Goal: Task Accomplishment & Management: Complete application form

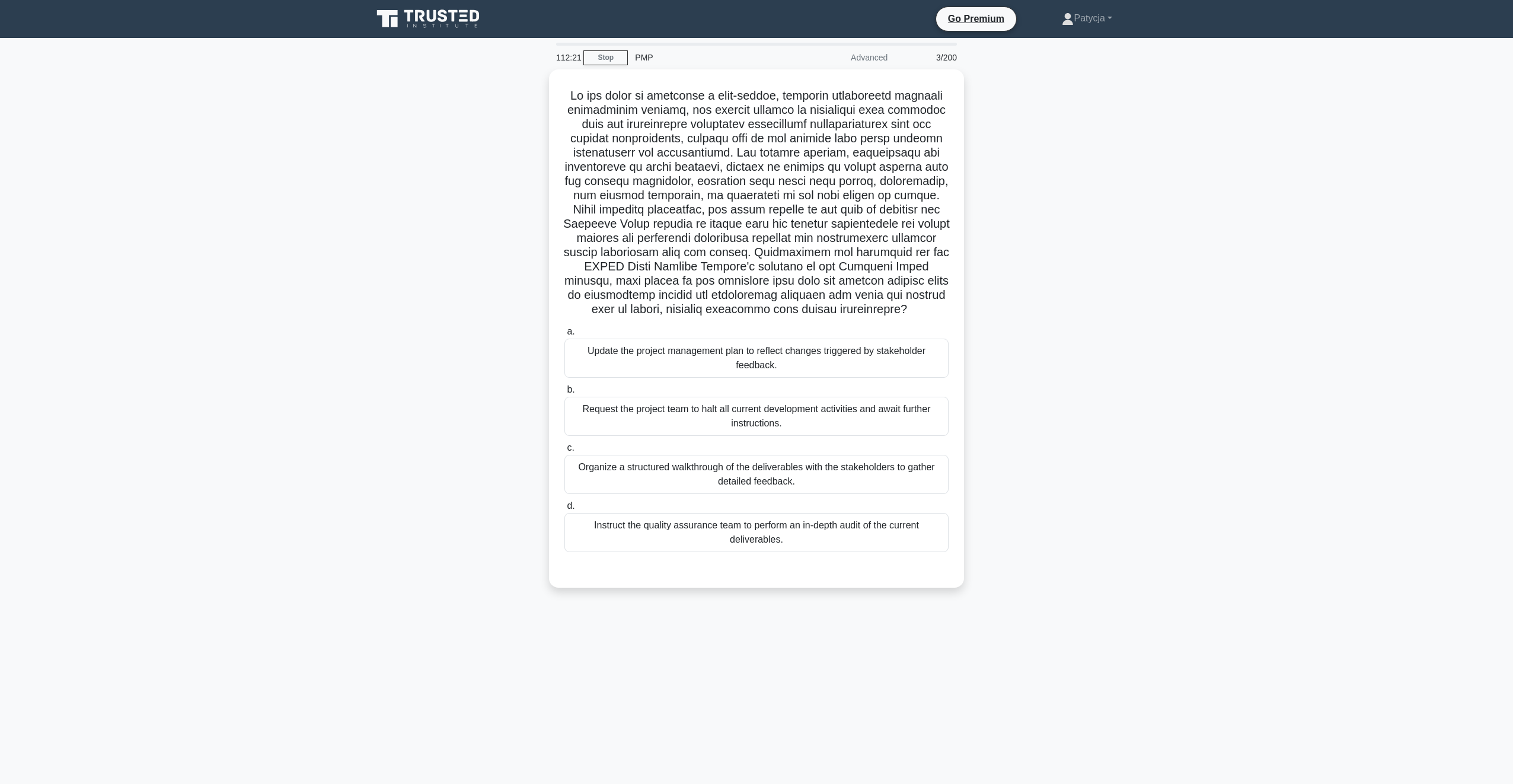
click at [467, 250] on div ".spinner_0XTQ{transform-origin:center;animation:spinner_y6GP .75s linear infini…" at bounding box center [756, 335] width 783 height 532
click at [669, 362] on div "Update the project management plan to reflect changes triggered by stakeholder …" at bounding box center [756, 355] width 384 height 39
click at [564, 333] on input "a. Update the project management plan to reflect changes triggered by stakehold…" at bounding box center [564, 328] width 0 height 8
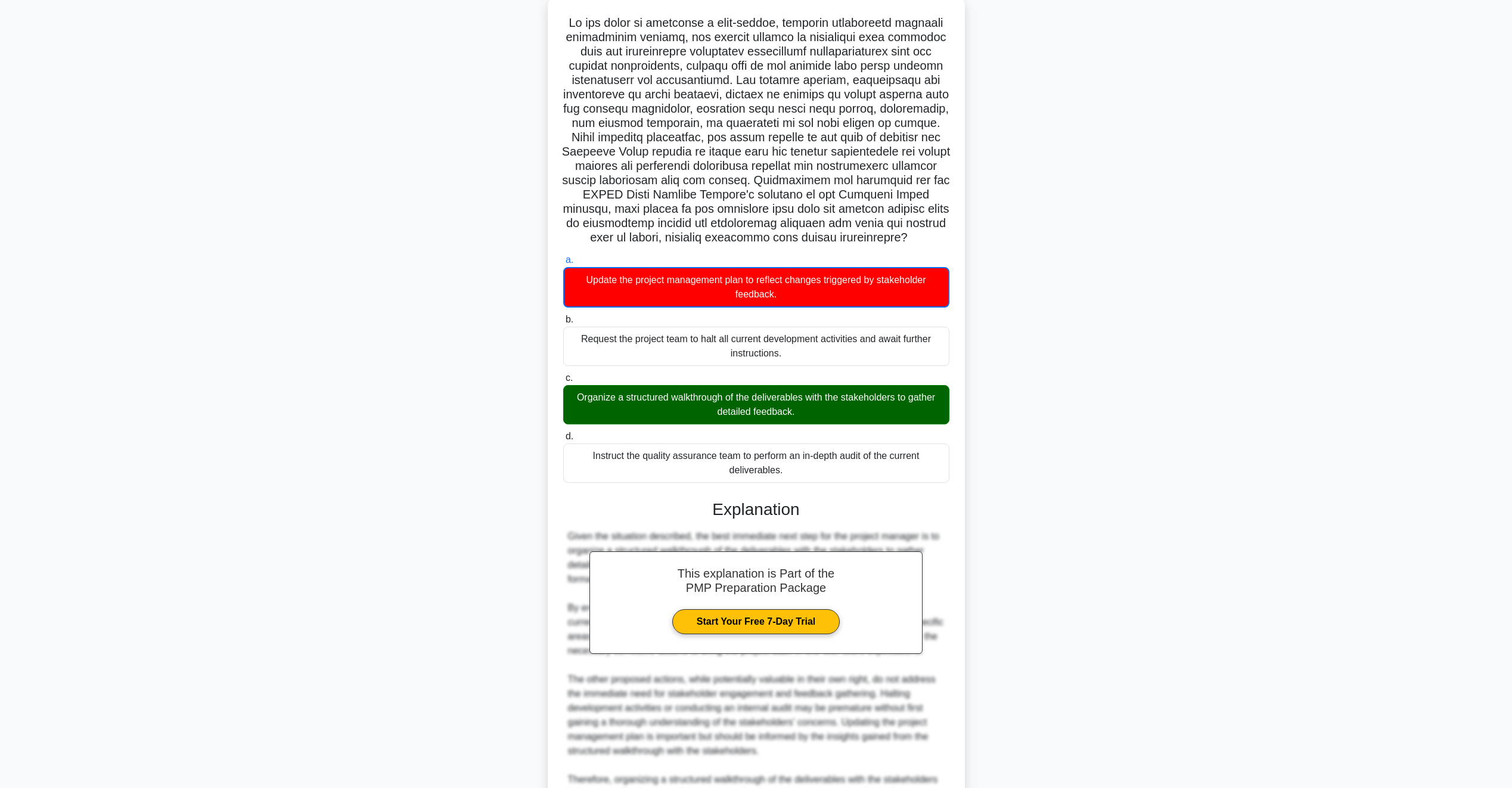
scroll to position [220, 0]
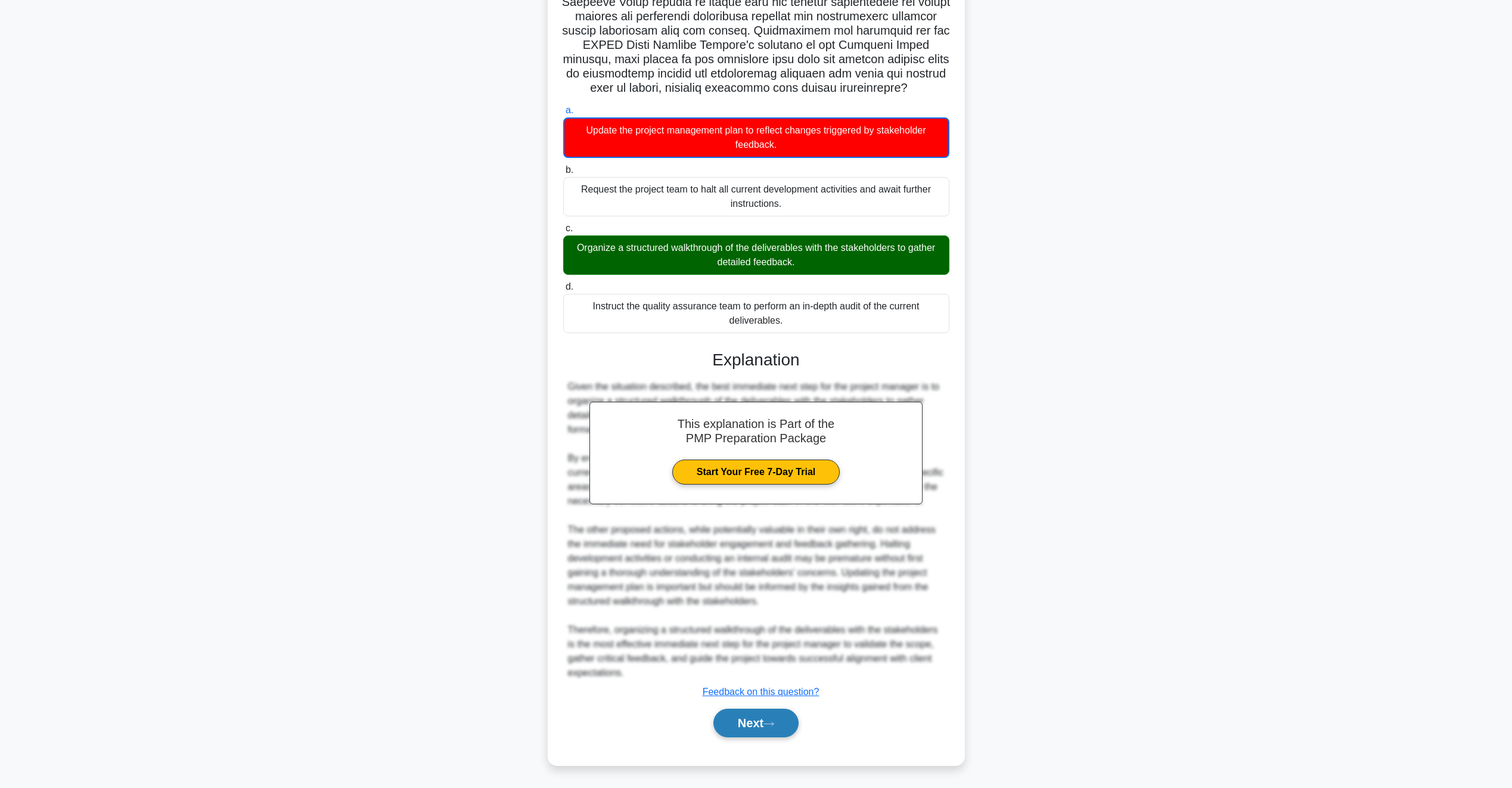
click at [749, 721] on button "Next" at bounding box center [756, 723] width 86 height 28
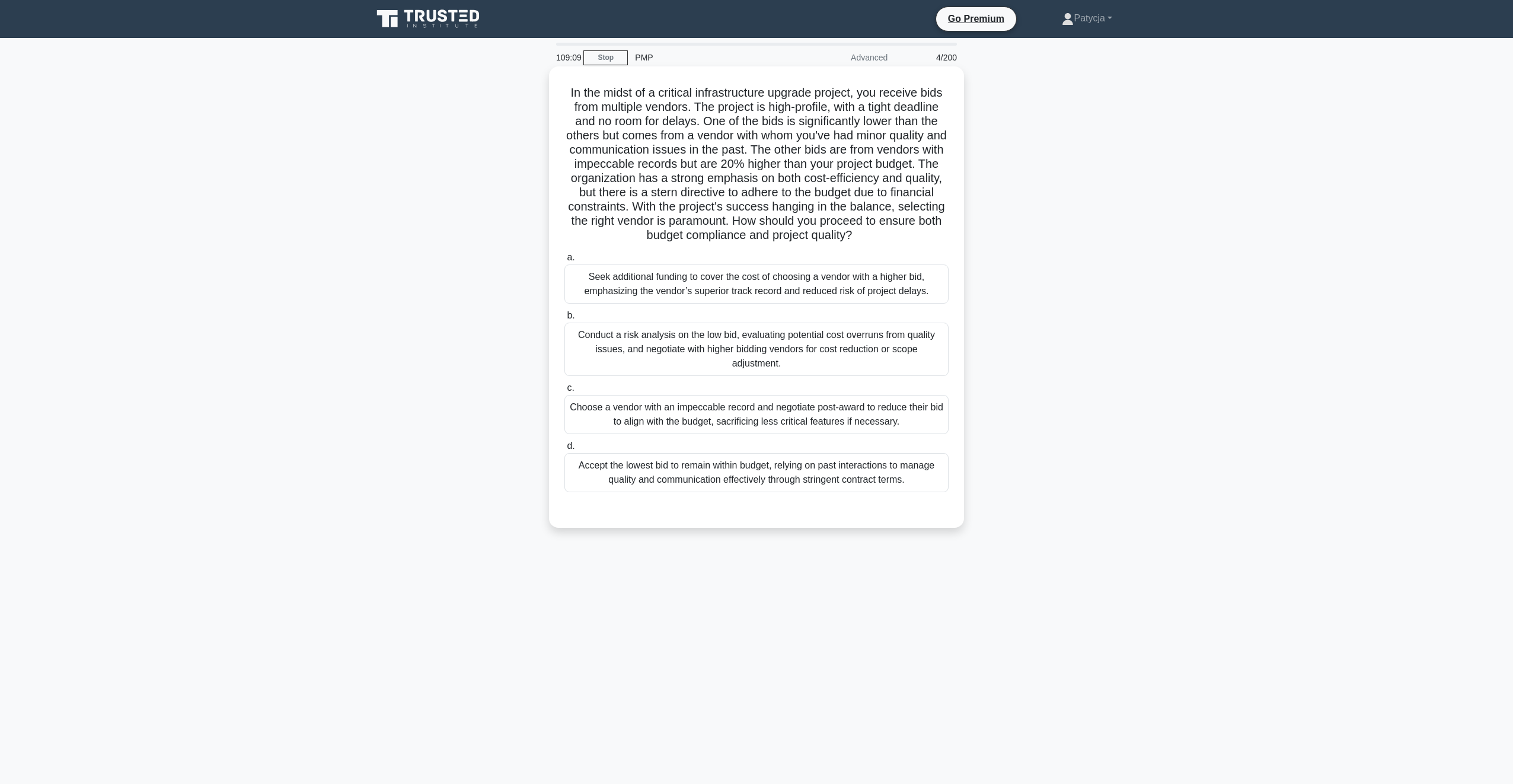
click at [723, 350] on div "Conduct a risk analysis on the low bid, evaluating potential cost overruns from…" at bounding box center [756, 348] width 384 height 53
click at [564, 319] on input "b. Conduct a risk analysis on the low bid, evaluating potential cost overruns f…" at bounding box center [564, 315] width 0 height 8
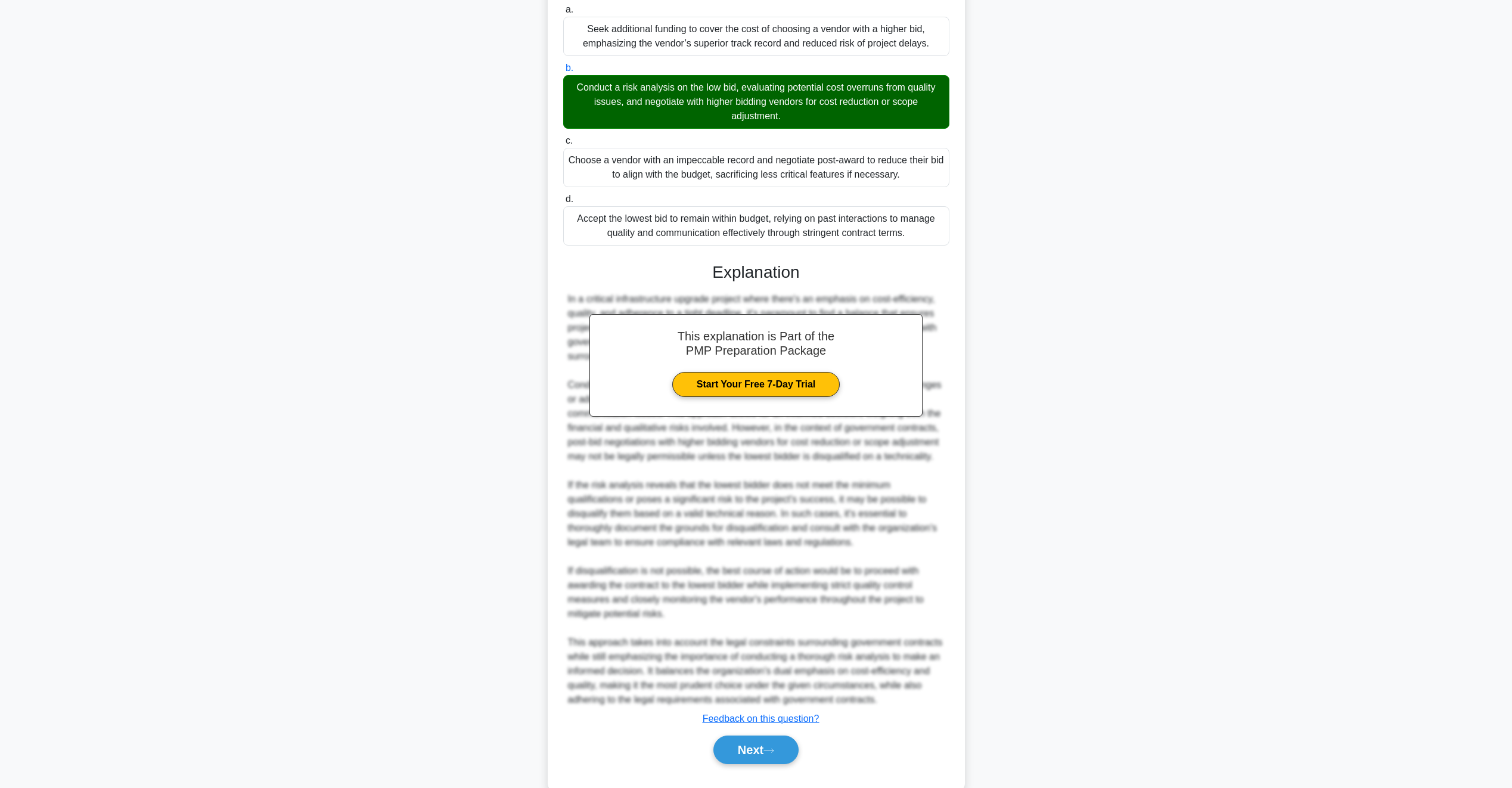
scroll to position [290, 0]
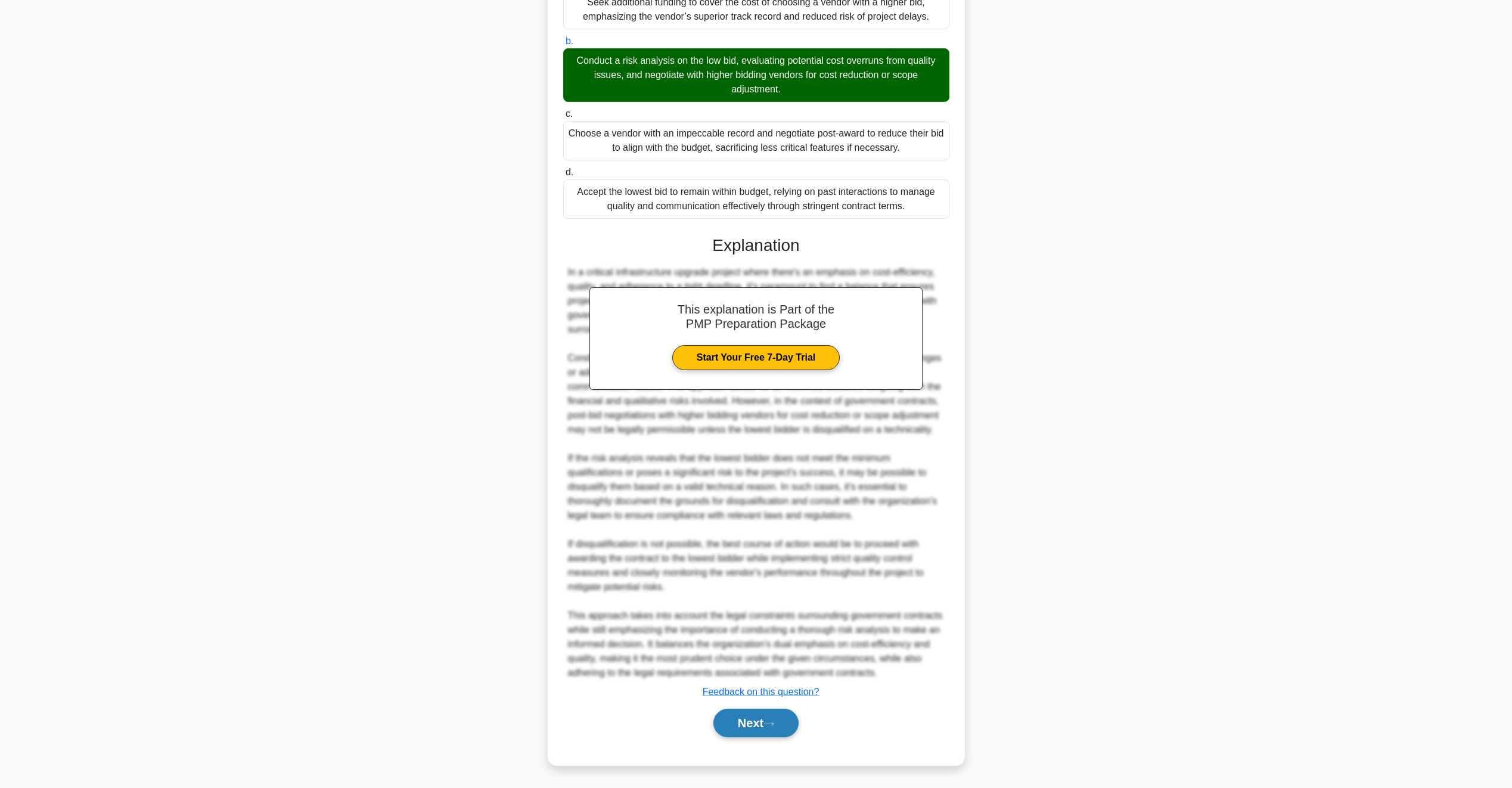
click at [784, 729] on button "Next" at bounding box center [756, 723] width 86 height 28
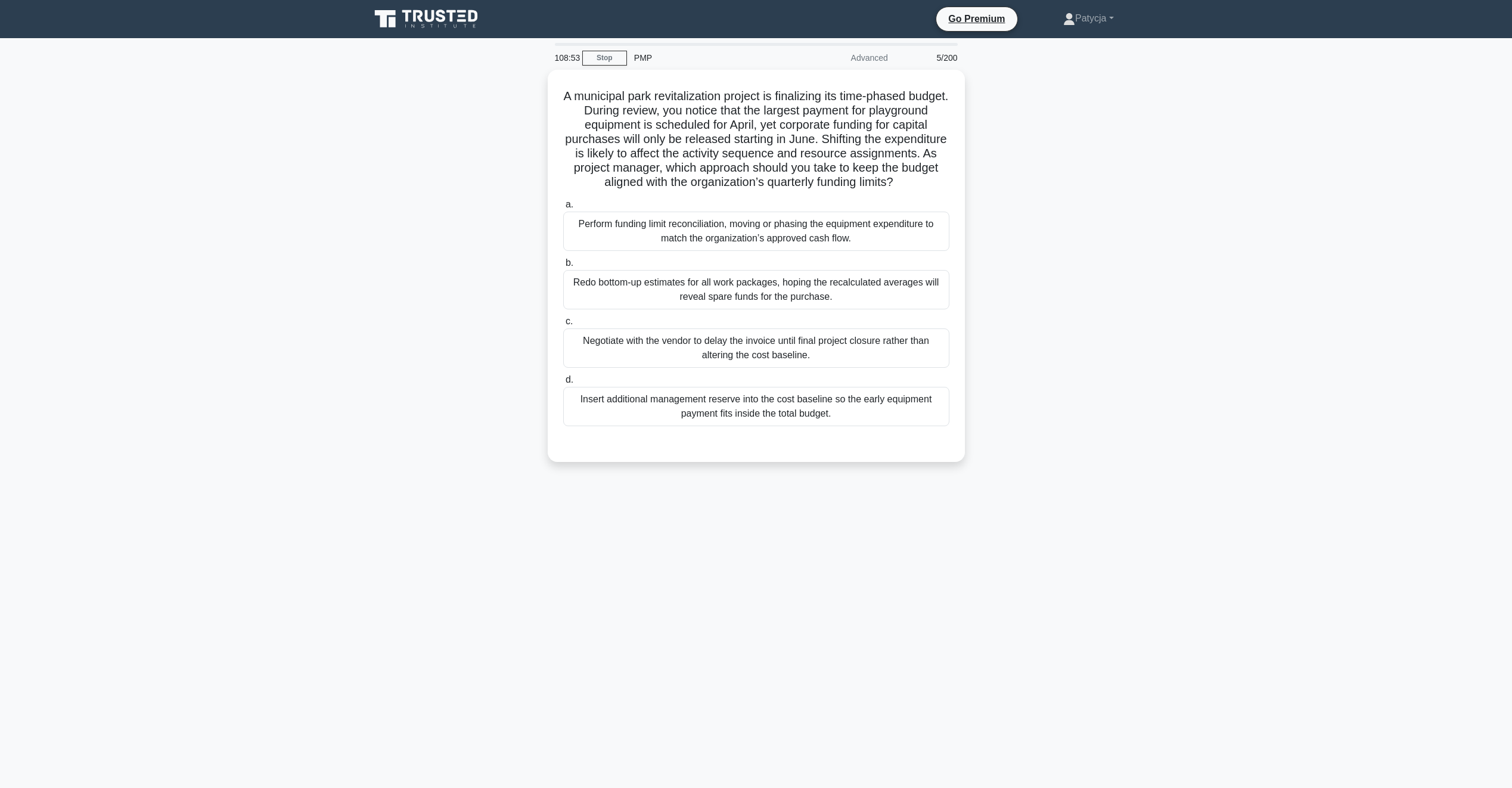
scroll to position [0, 0]
click at [679, 359] on div "Negotiate with the vendor to delay the invoice until final project closure rath…" at bounding box center [761, 345] width 387 height 40
click at [567, 322] on input "c. Negotiate with the vendor to delay the invoice until final project closure r…" at bounding box center [567, 318] width 0 height 8
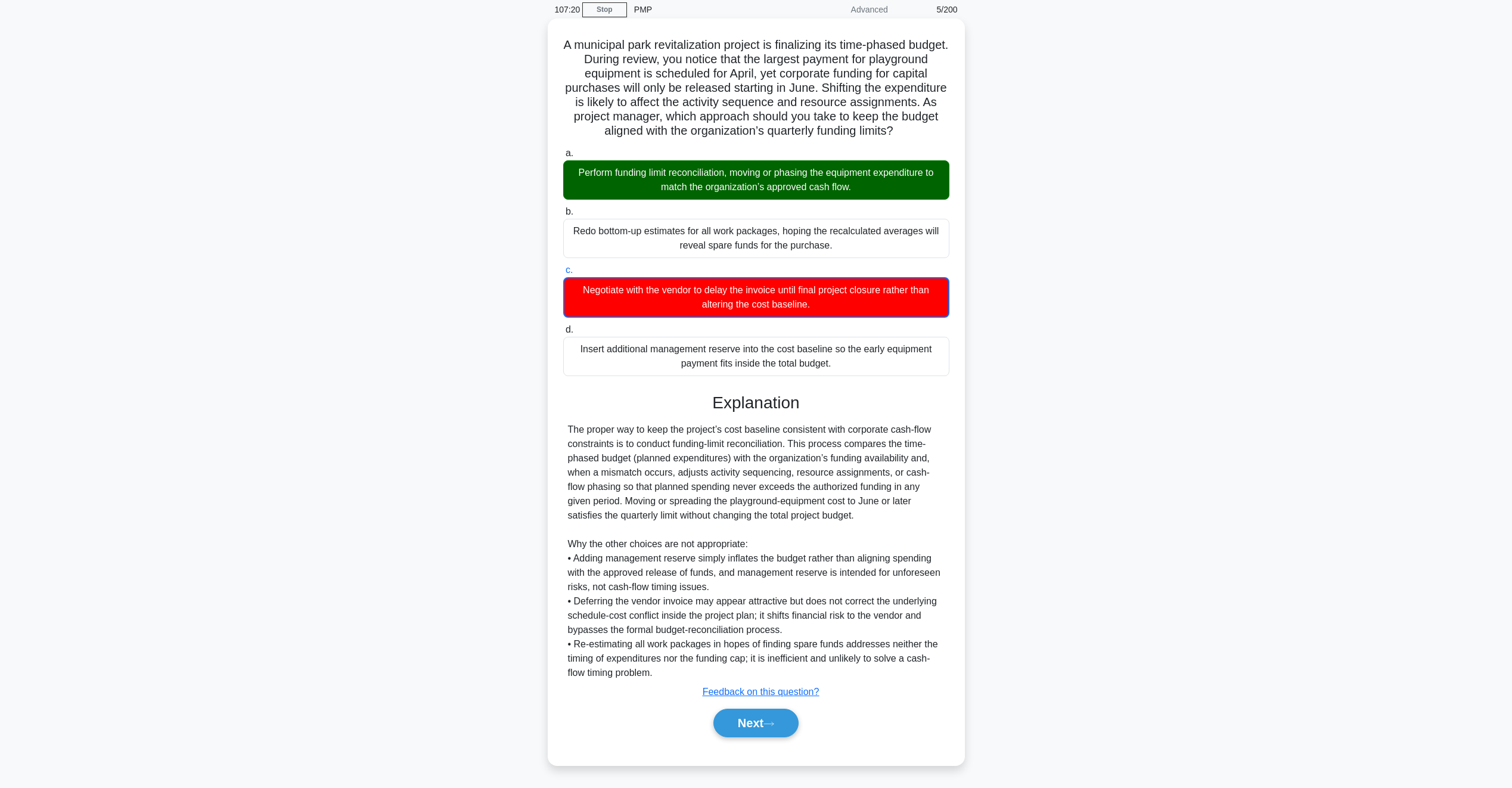
scroll to position [63, 0]
click at [774, 727] on icon at bounding box center [768, 723] width 10 height 6
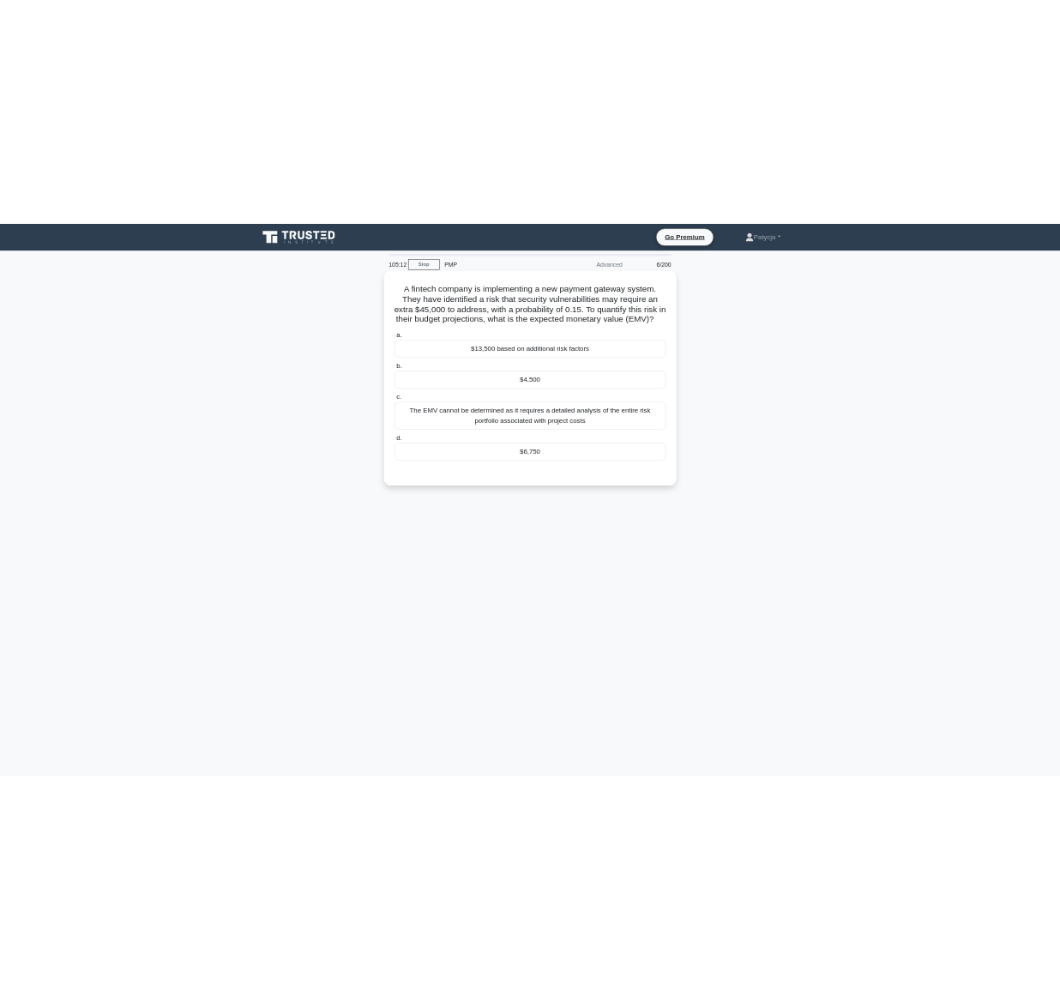
scroll to position [0, 0]
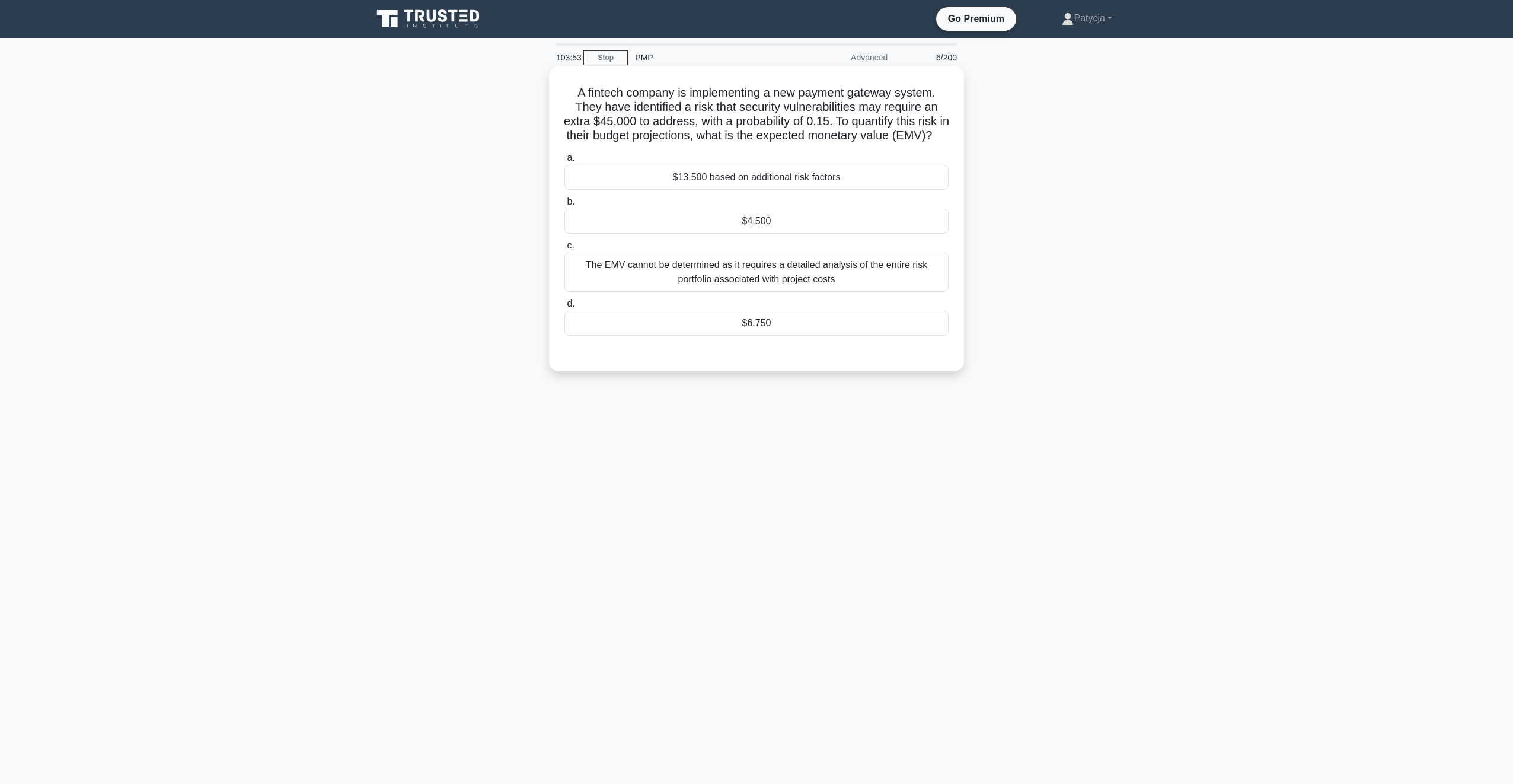
click at [787, 335] on div "$6,750" at bounding box center [756, 323] width 384 height 25
click at [564, 308] on input "d. $6,750" at bounding box center [564, 304] width 0 height 8
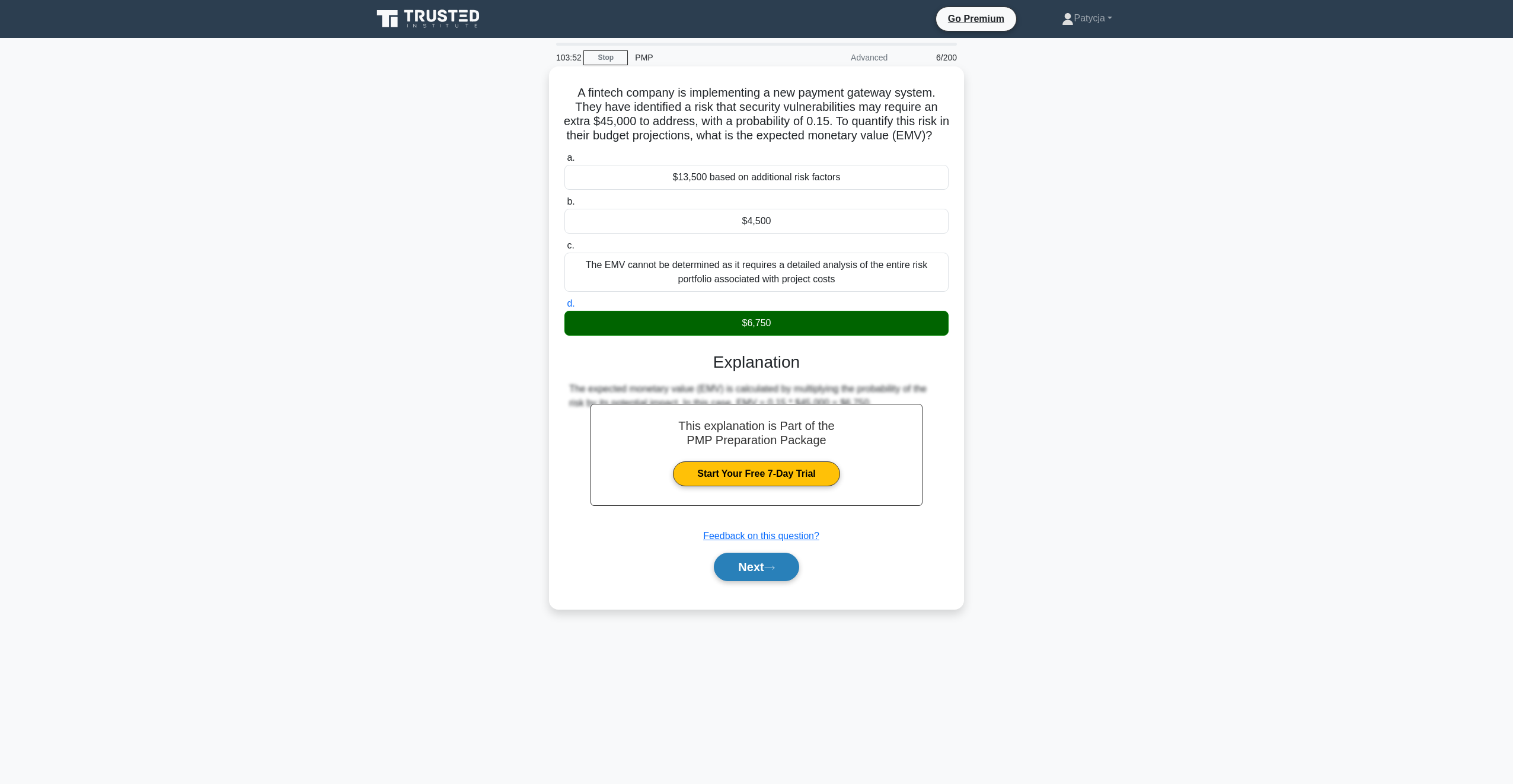
click at [772, 578] on button "Next" at bounding box center [756, 566] width 85 height 28
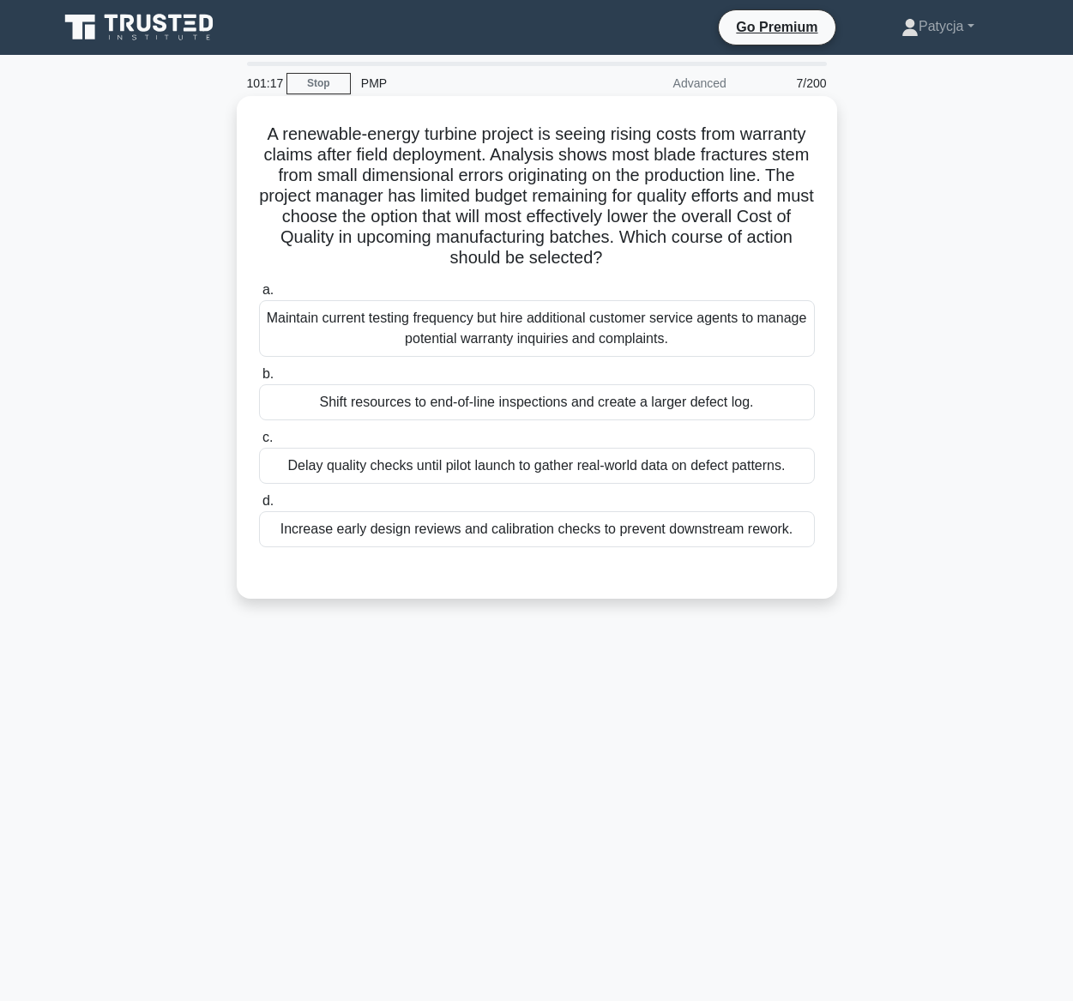
click at [522, 530] on div "Increase early design reviews and calibration checks to prevent downstream rewo…" at bounding box center [537, 529] width 556 height 36
click at [259, 507] on input "d. Increase early design reviews and calibration checks to prevent downstream r…" at bounding box center [259, 501] width 0 height 11
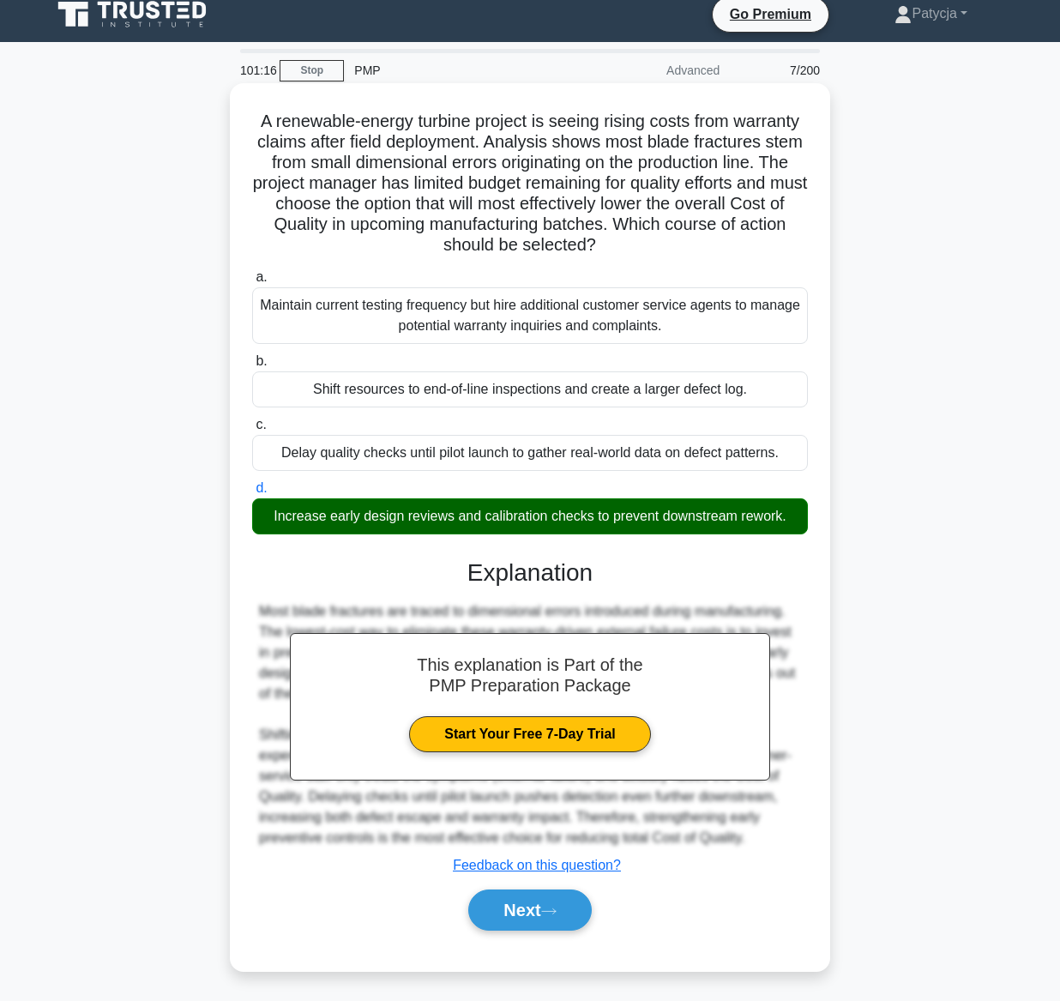
scroll to position [16, 0]
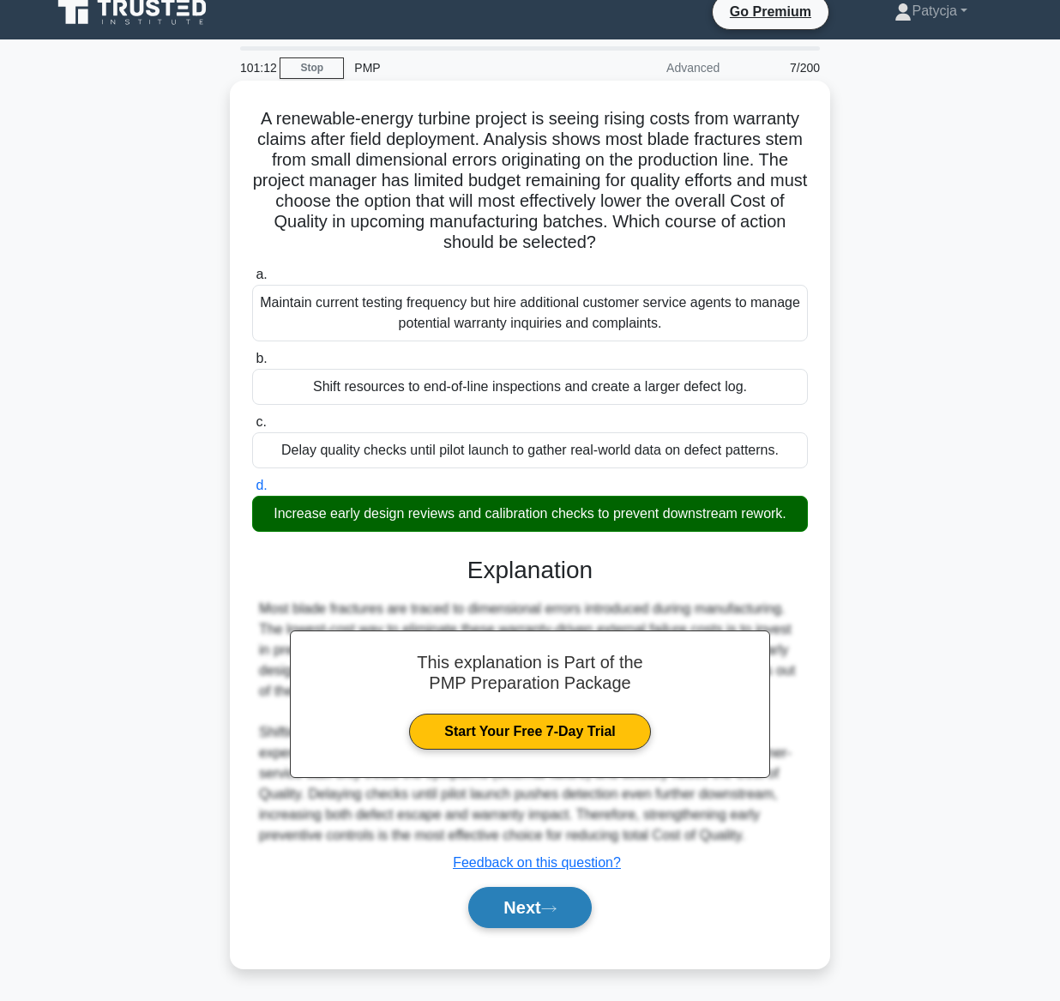
click at [510, 926] on button "Next" at bounding box center [529, 907] width 123 height 41
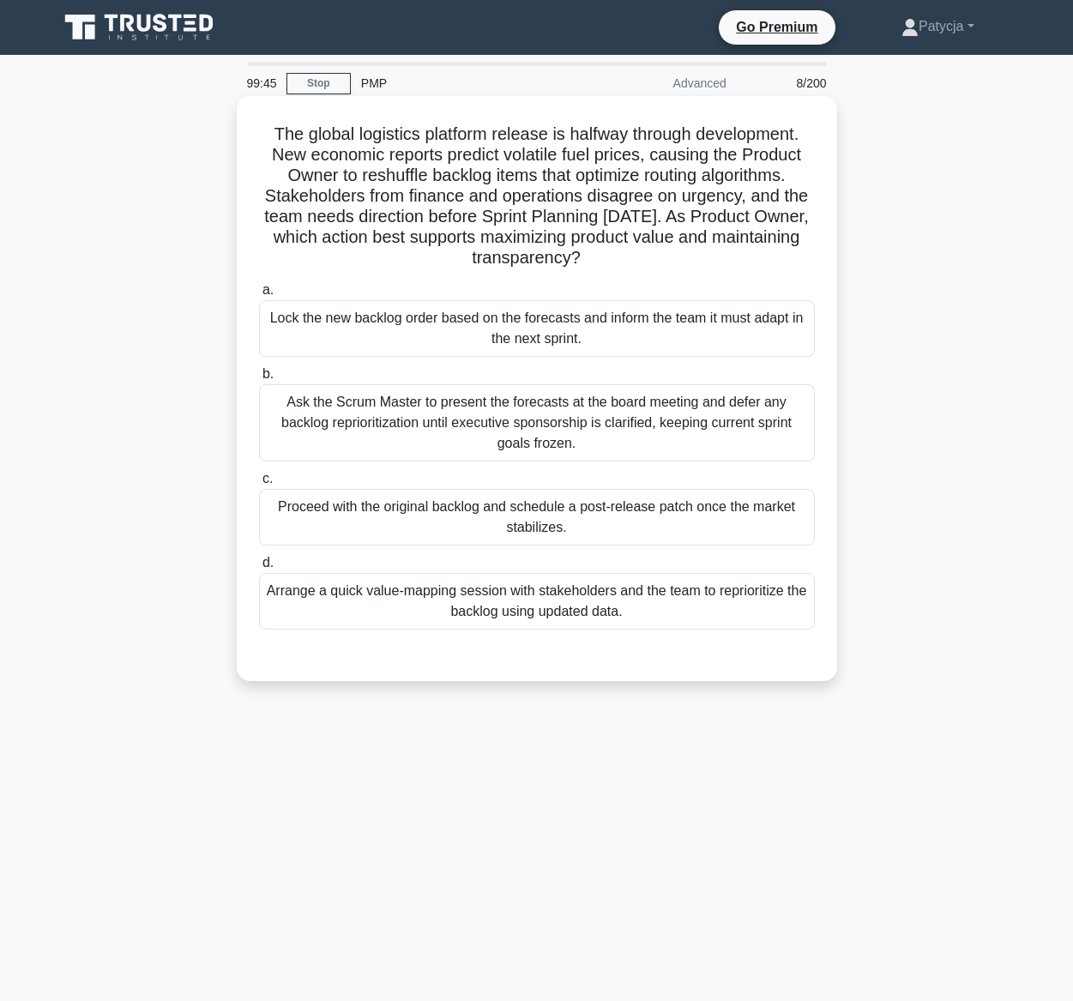
click at [593, 603] on div "Arrange a quick value-mapping session with stakeholders and the team to reprior…" at bounding box center [537, 601] width 556 height 57
click at [259, 568] on input "d. Arrange a quick value-mapping session with stakeholders and the team to repr…" at bounding box center [259, 562] width 0 height 11
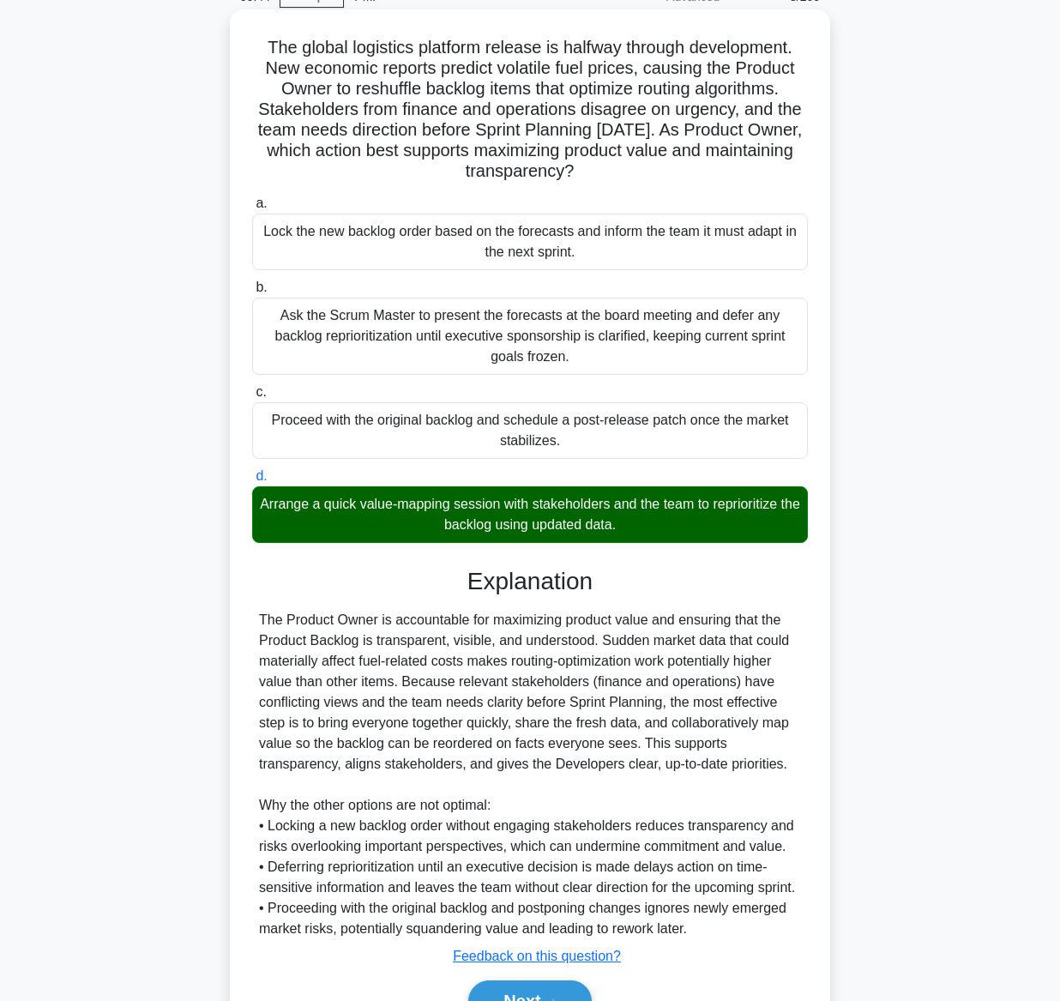
scroll to position [181, 0]
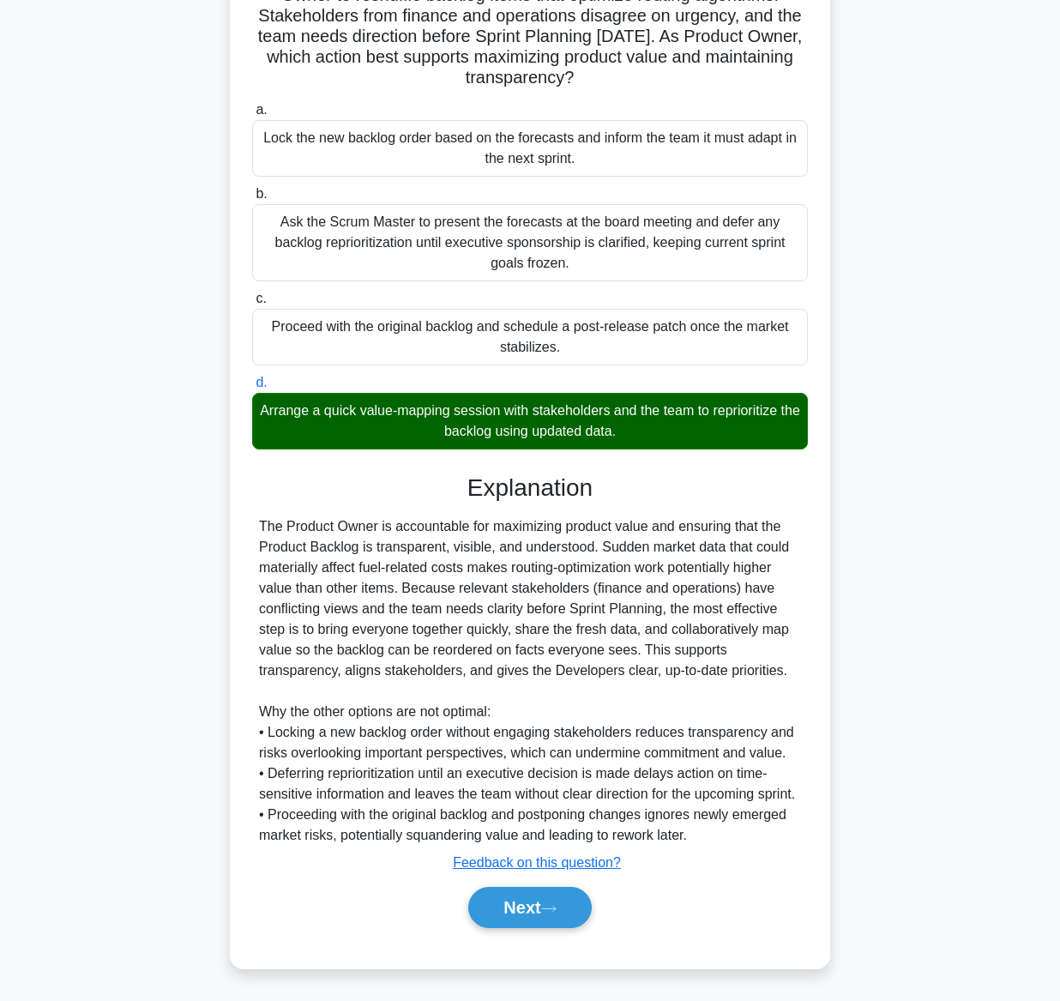
click at [508, 929] on div "Next" at bounding box center [530, 907] width 556 height 55
click at [525, 905] on button "Next" at bounding box center [529, 907] width 123 height 41
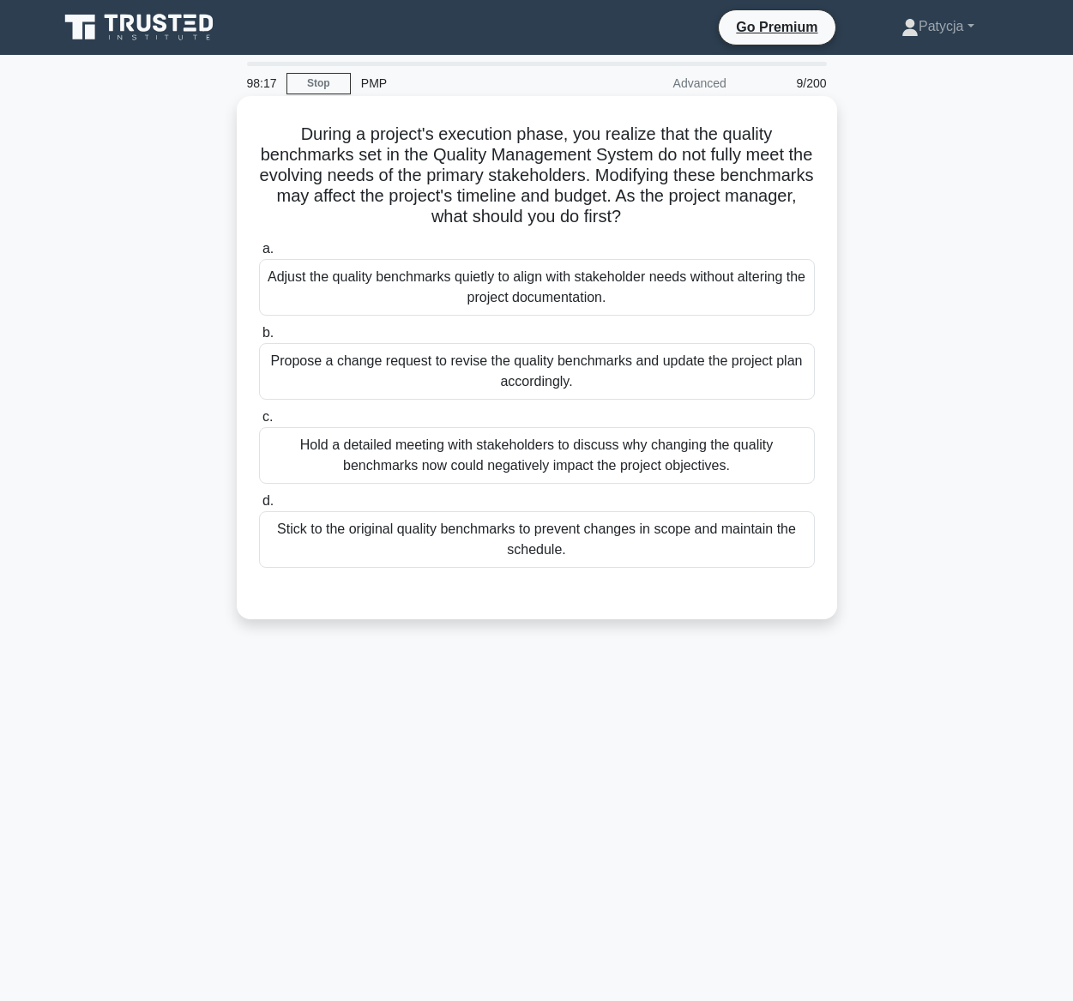
click at [562, 386] on div "Propose a change request to revise the quality benchmarks and update the projec…" at bounding box center [537, 371] width 556 height 57
click at [259, 339] on input "b. Propose a change request to revise the quality benchmarks and update the pro…" at bounding box center [259, 333] width 0 height 11
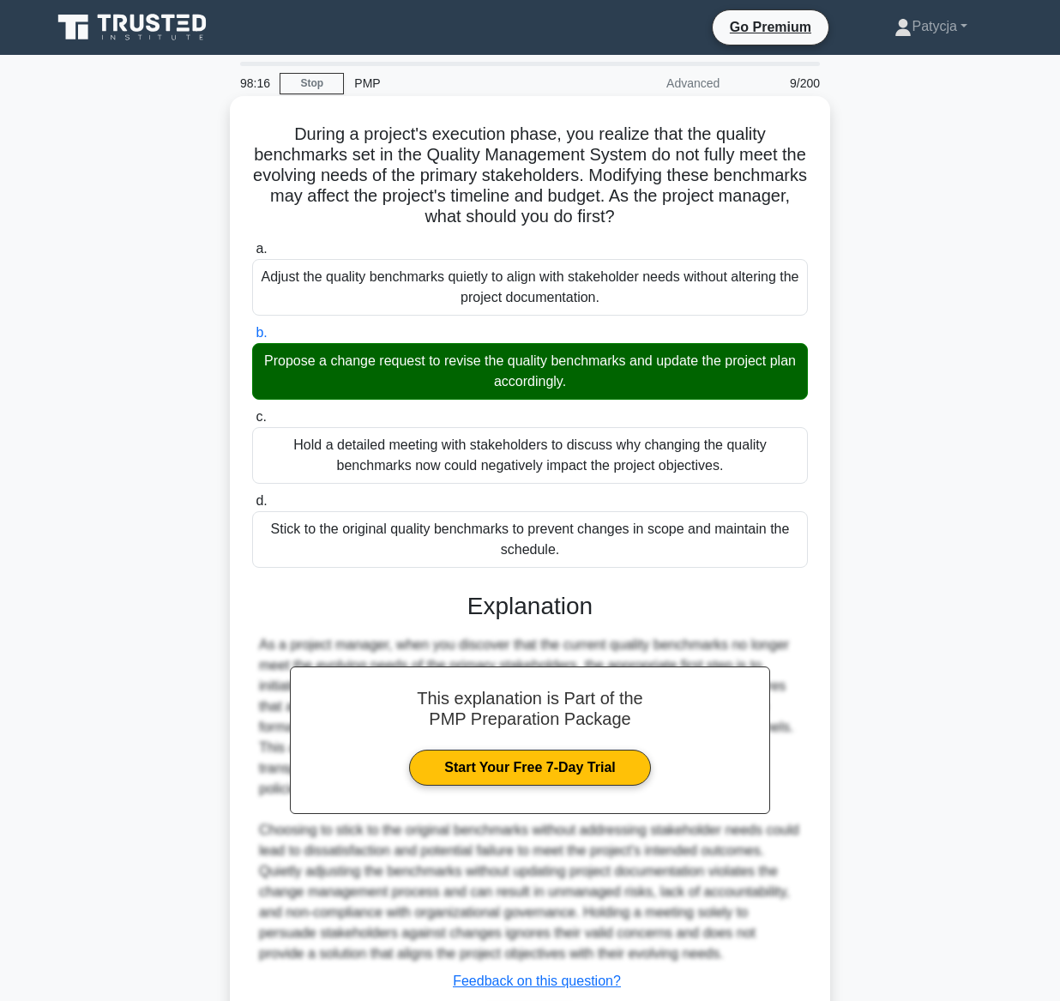
scroll to position [119, 0]
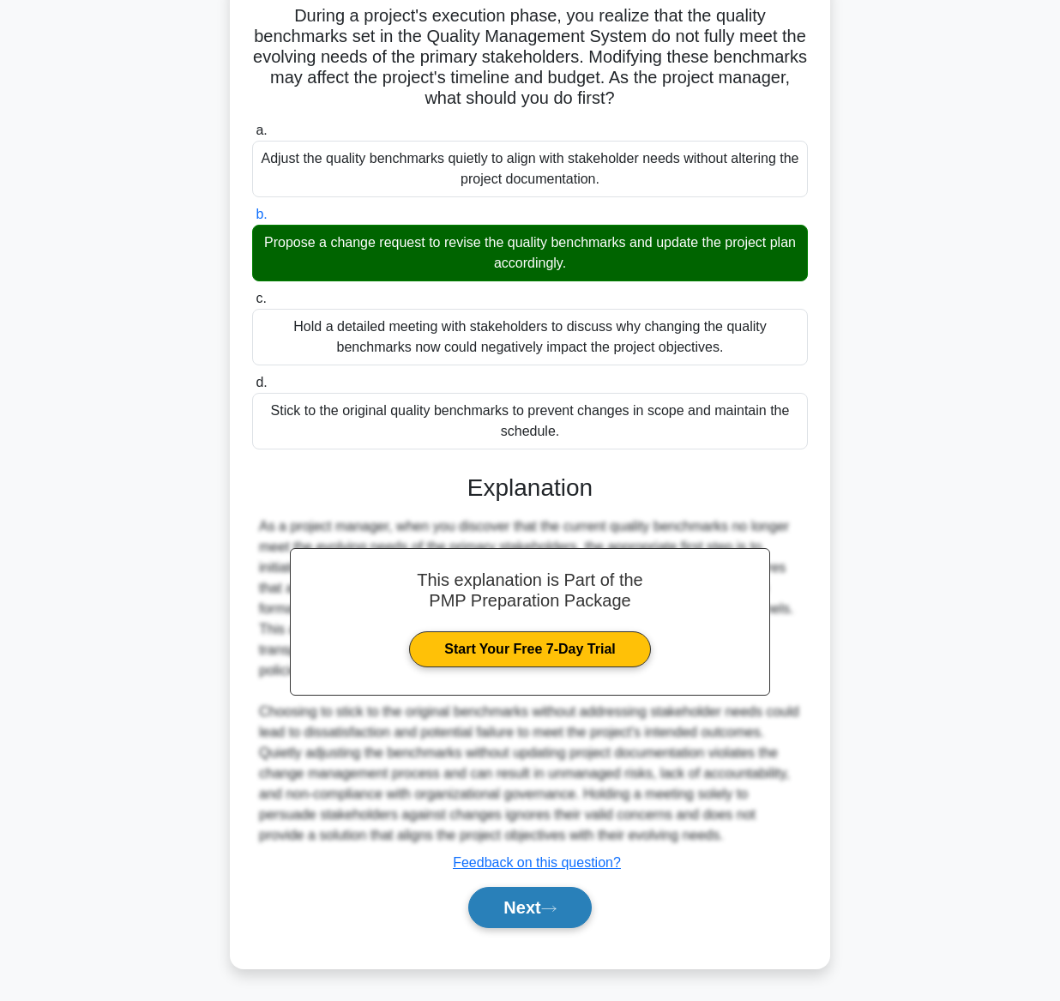
click at [508, 902] on button "Next" at bounding box center [529, 907] width 123 height 41
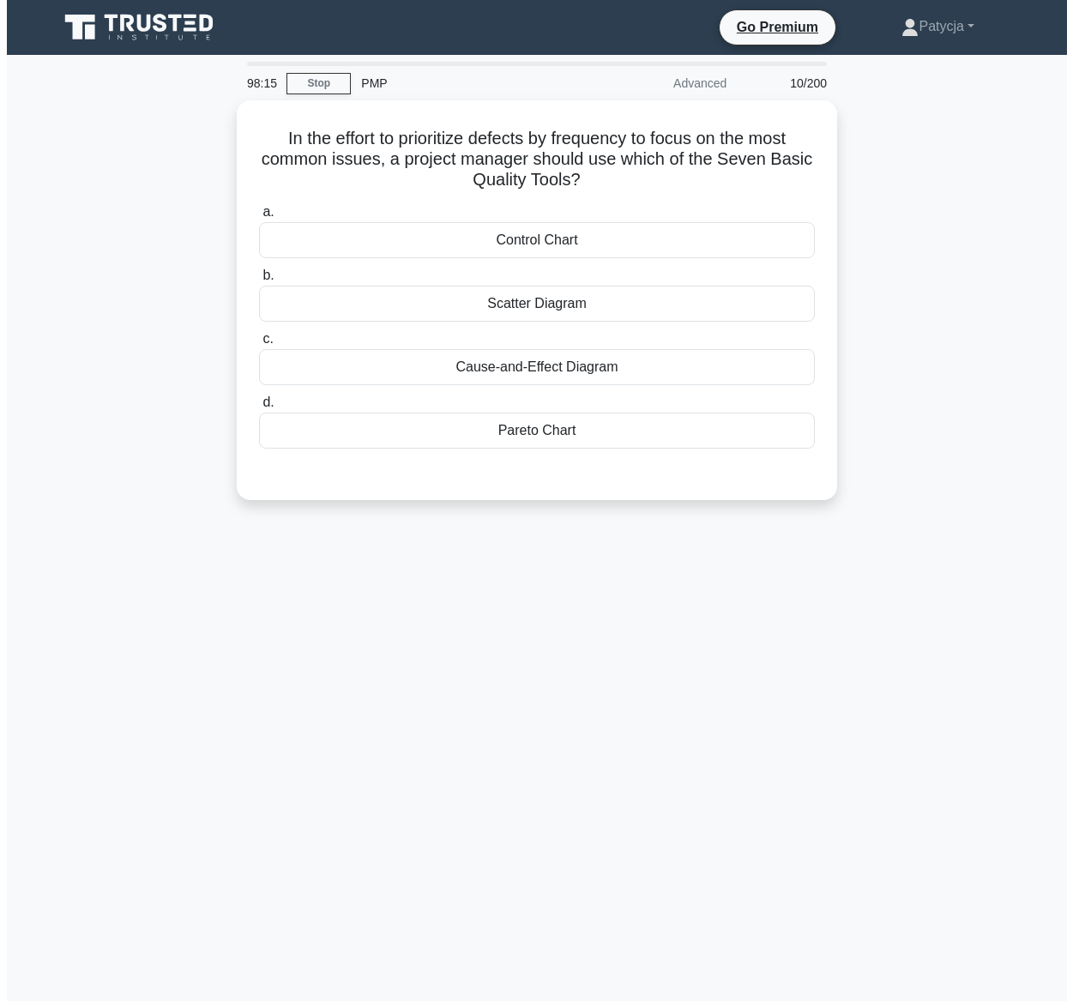
scroll to position [0, 0]
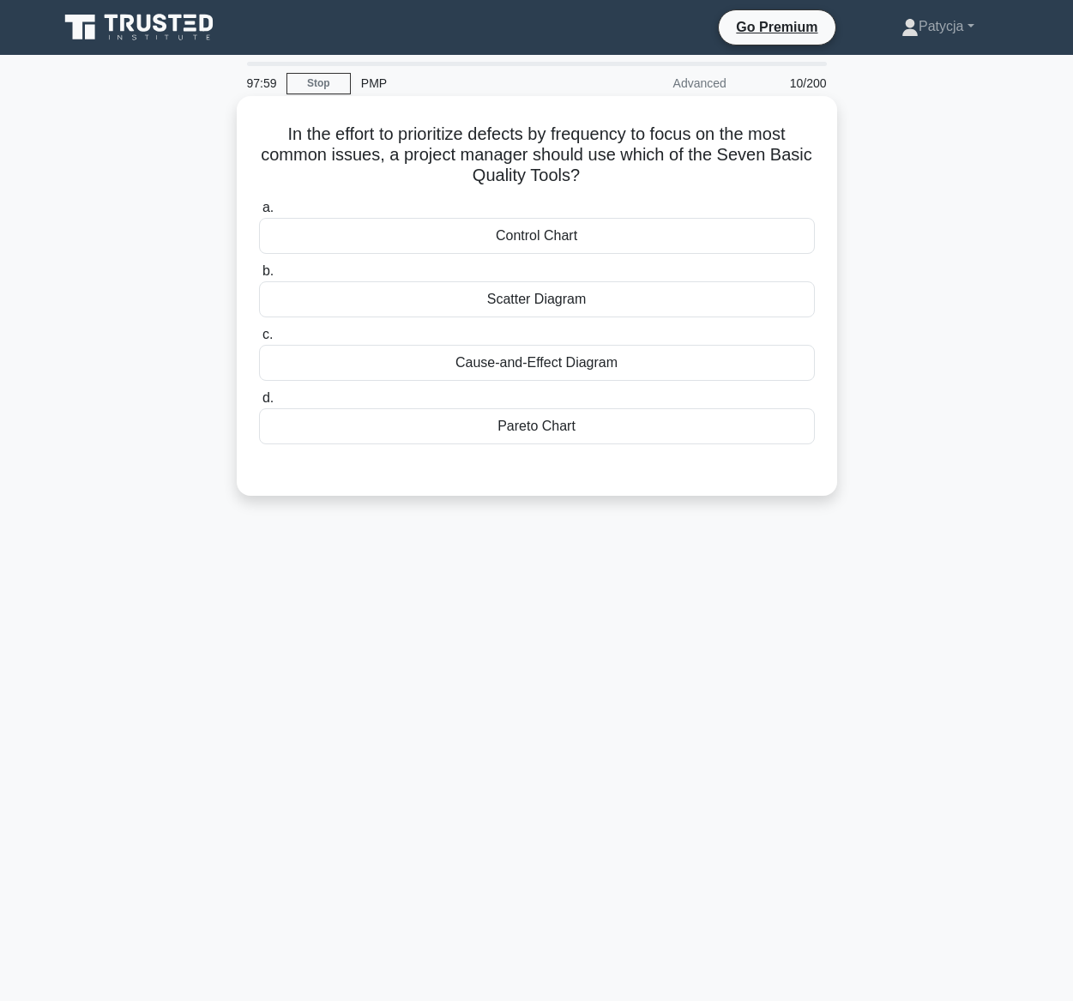
click at [580, 358] on div "Cause-and-Effect Diagram" at bounding box center [537, 363] width 556 height 36
click at [259, 340] on input "c. Cause-and-Effect Diagram" at bounding box center [259, 334] width 0 height 11
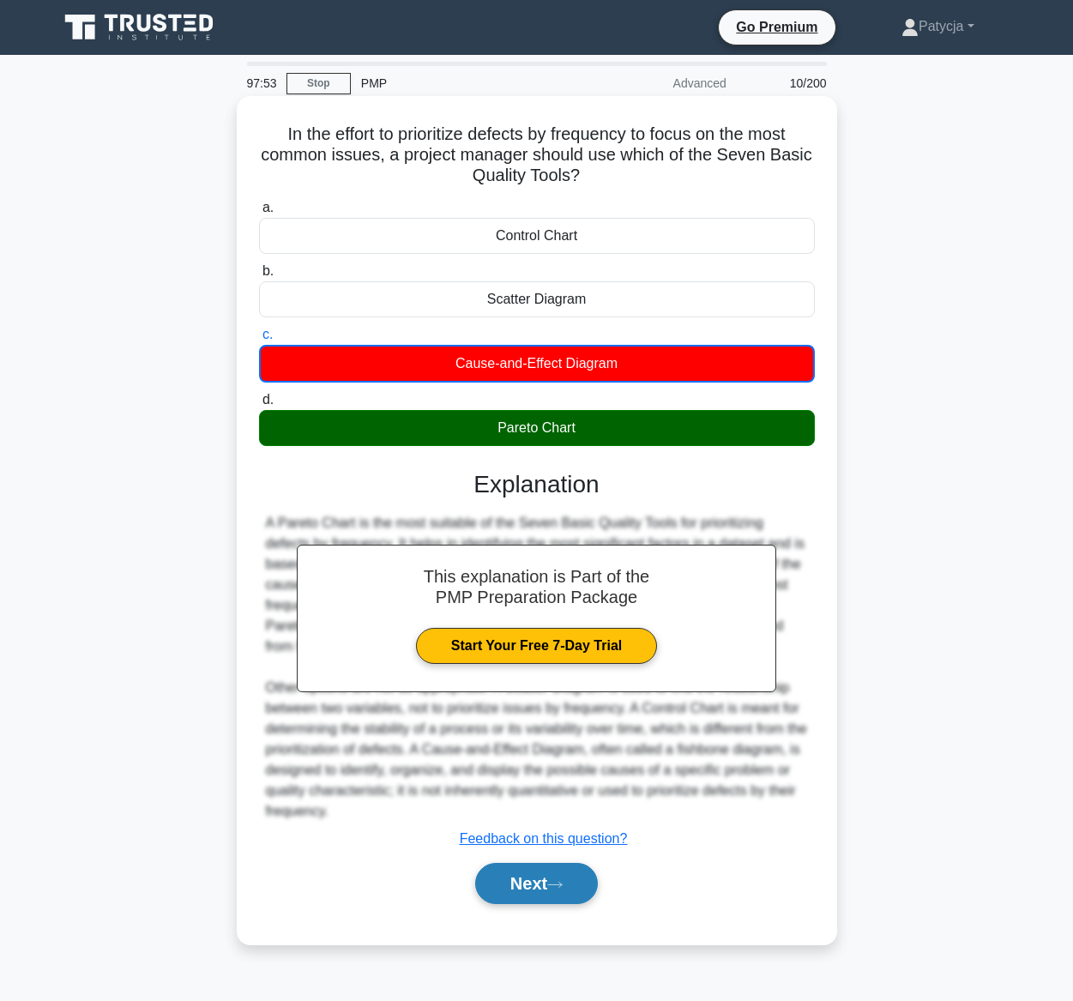
click at [508, 884] on button "Next" at bounding box center [536, 883] width 123 height 41
